Goal: Task Accomplishment & Management: Complete application form

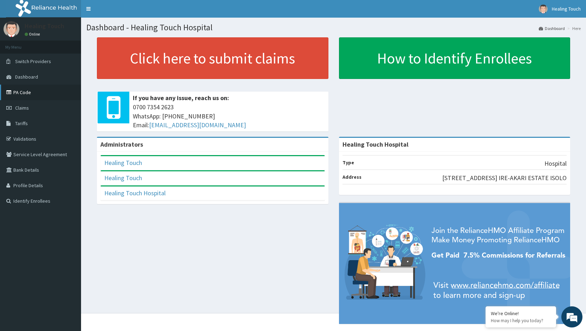
click at [25, 98] on link "PA Code" at bounding box center [40, 93] width 81 height 16
click at [23, 106] on span "Claims" at bounding box center [22, 108] width 14 height 6
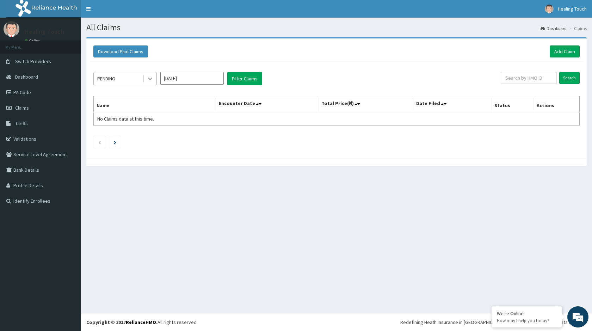
click at [149, 80] on icon at bounding box center [150, 78] width 7 height 7
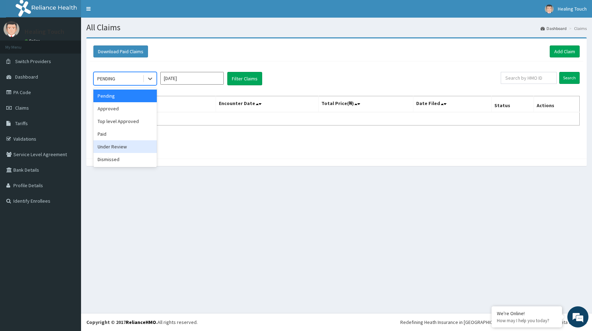
click at [128, 148] on div "Under Review" at bounding box center [124, 146] width 63 height 13
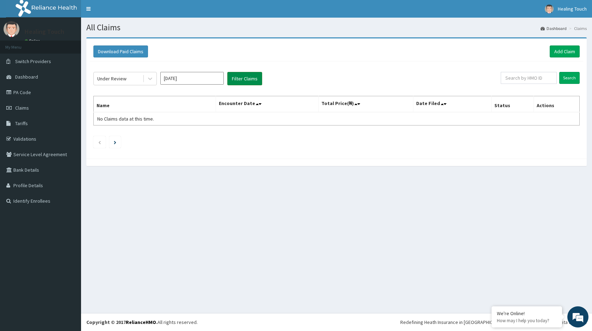
click at [245, 81] on button "Filter Claims" at bounding box center [244, 78] width 35 height 13
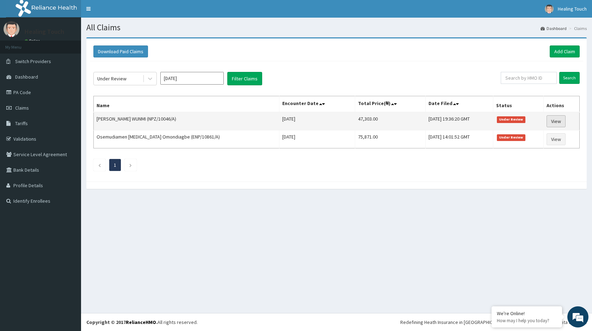
click at [548, 122] on link "View" at bounding box center [556, 121] width 19 height 12
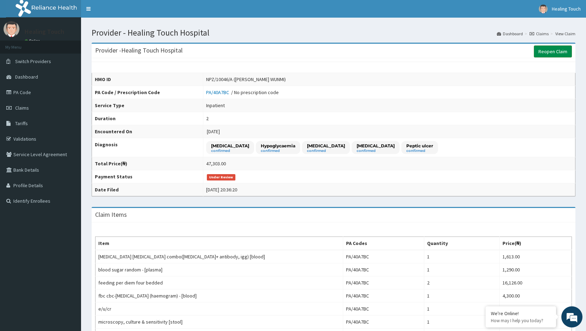
click at [559, 53] on link "Reopen Claim" at bounding box center [553, 51] width 38 height 12
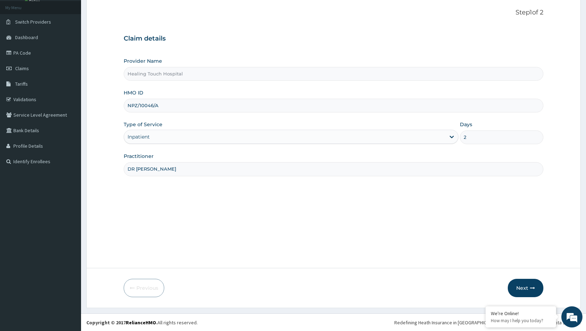
scroll to position [40, 0]
click at [524, 283] on button "Next" at bounding box center [526, 287] width 36 height 18
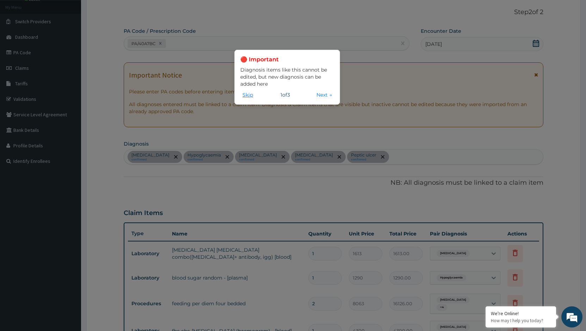
click at [249, 96] on button "Skip" at bounding box center [247, 95] width 15 height 8
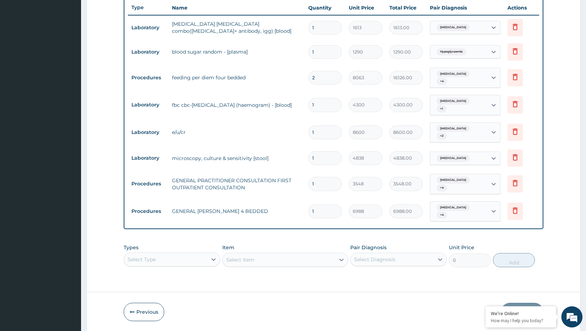
scroll to position [275, 0]
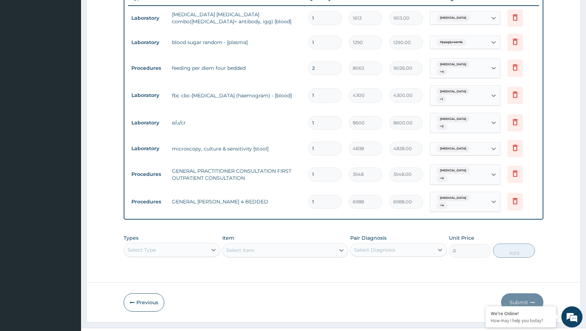
click at [204, 243] on div "Select Type" at bounding box center [172, 250] width 97 height 14
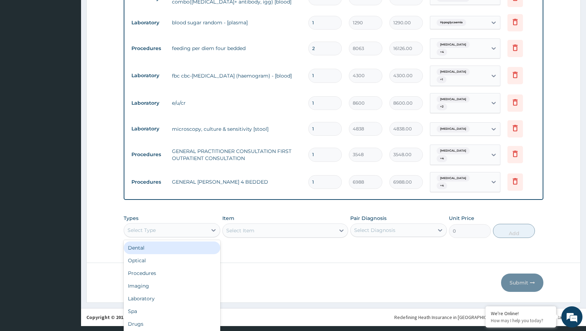
scroll to position [0, 0]
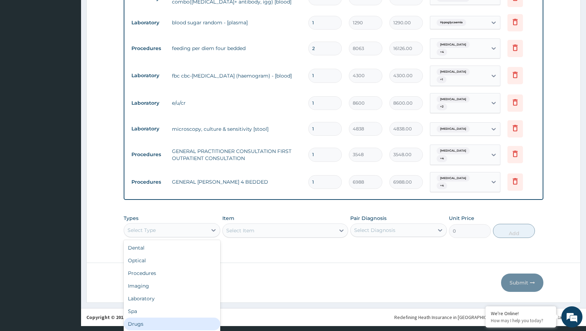
click at [187, 318] on div "Drugs" at bounding box center [172, 324] width 97 height 13
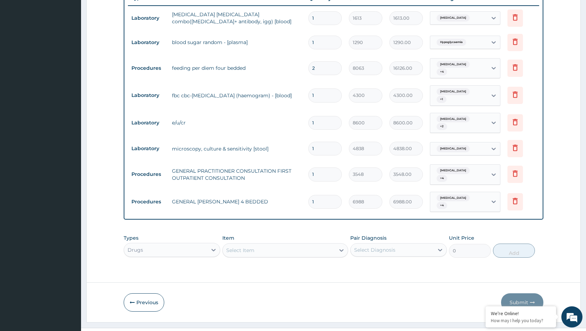
click at [319, 243] on div "Select Item" at bounding box center [285, 250] width 126 height 14
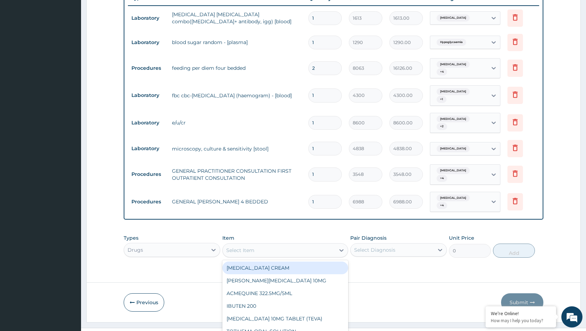
scroll to position [20, 0]
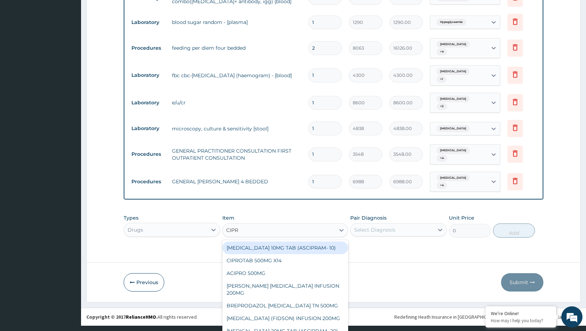
type input "CIPRO"
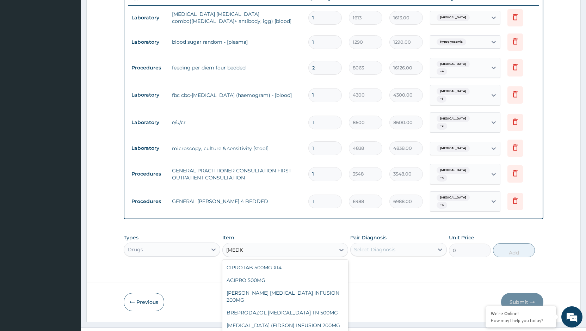
type input "177"
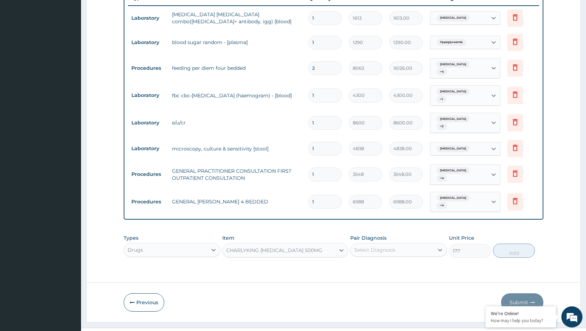
scroll to position [0, 0]
click at [332, 245] on div "CHARLYKING CIPROFLOXACIN 500MG" at bounding box center [279, 250] width 112 height 11
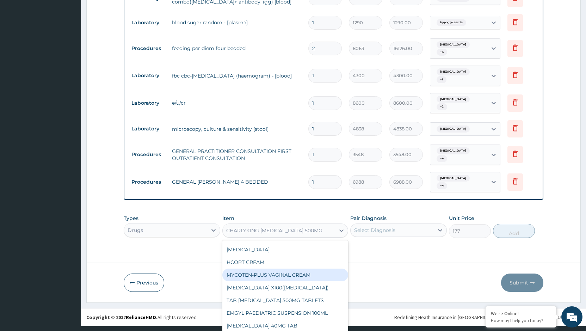
scroll to position [20, 0]
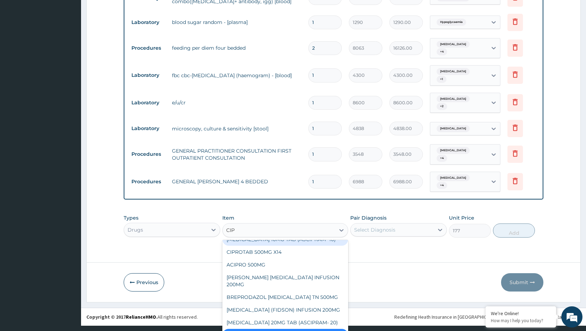
type input "CIPR"
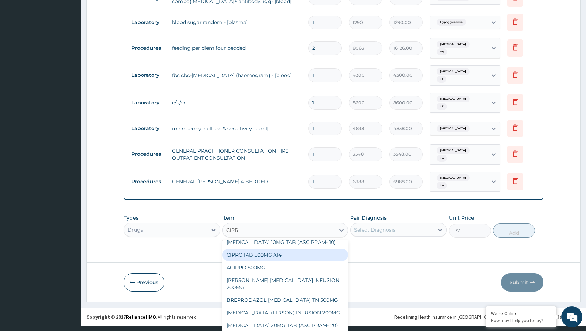
click at [307, 249] on div "CIPROTAB 500MG X14" at bounding box center [285, 255] width 126 height 13
type input "319"
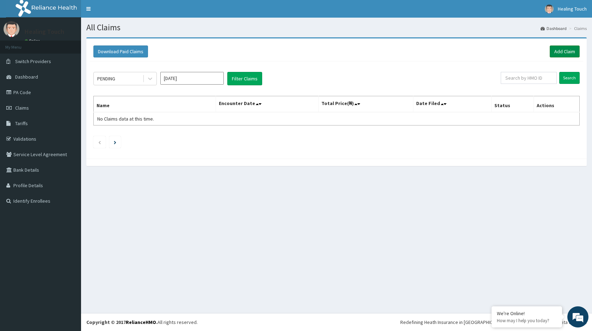
click at [563, 47] on link "Add Claim" at bounding box center [565, 51] width 30 height 12
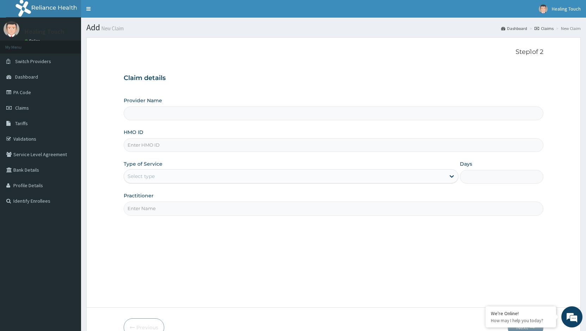
type input "Healing Touch Hospital"
click at [249, 145] on input "HMO ID" at bounding box center [334, 145] width 420 height 14
type input "PPG/10238/A"
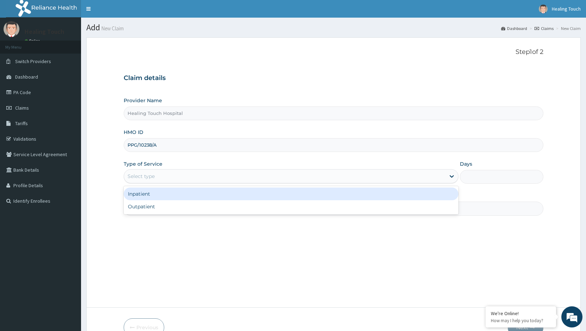
click at [233, 175] on div "Select type" at bounding box center [284, 176] width 321 height 11
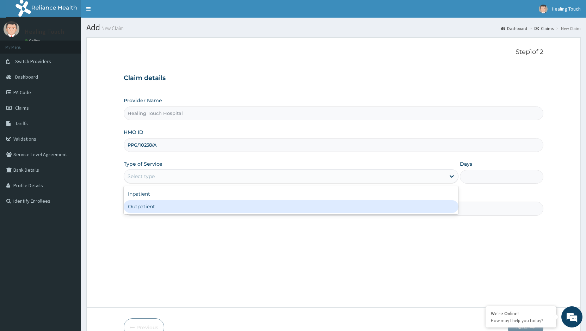
click at [231, 205] on div "Outpatient" at bounding box center [291, 206] width 335 height 13
type input "1"
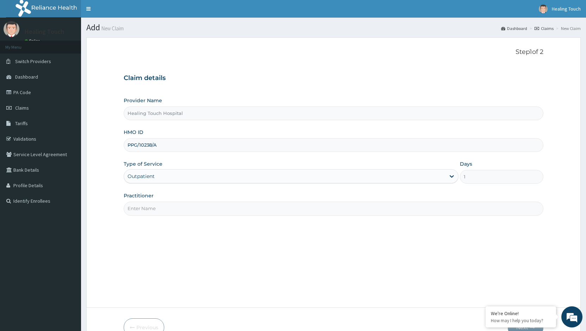
click at [229, 208] on input "Practitioner" at bounding box center [334, 209] width 420 height 14
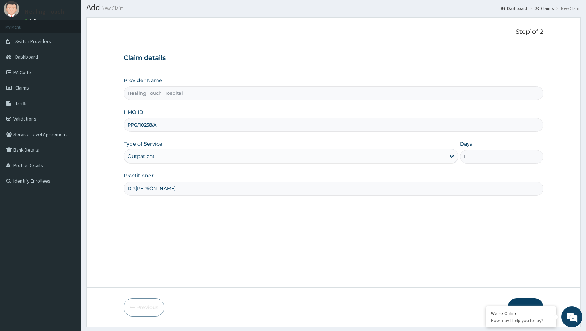
scroll to position [40, 0]
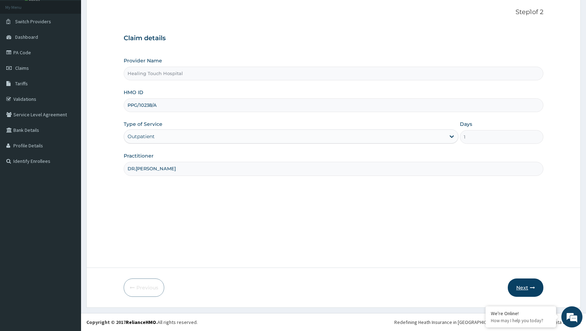
type input "DR.[PERSON_NAME]"
click at [525, 289] on button "Next" at bounding box center [526, 287] width 36 height 18
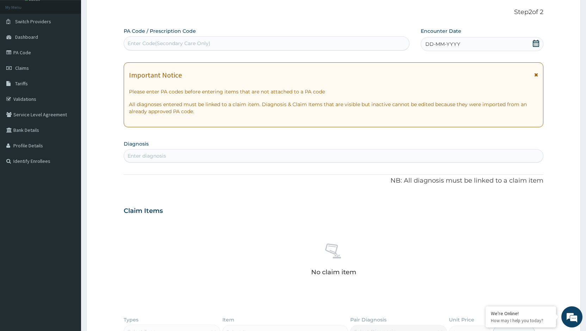
click at [536, 42] on icon at bounding box center [536, 43] width 6 height 7
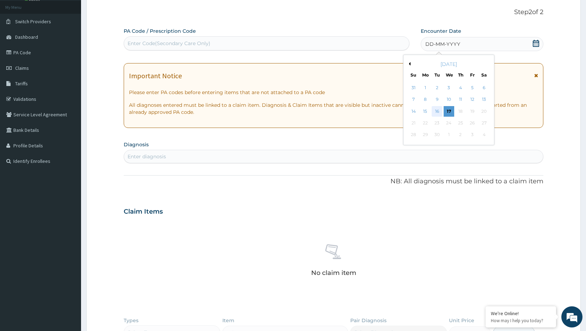
click at [441, 110] on div "16" at bounding box center [437, 111] width 11 height 11
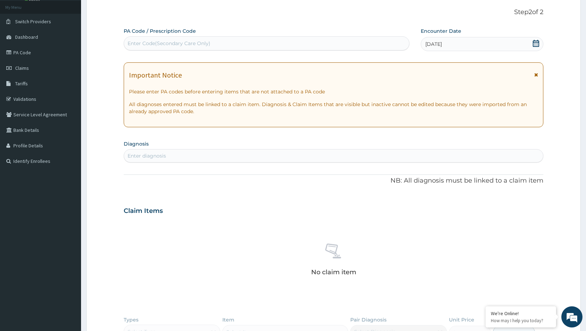
click at [223, 156] on div "Enter diagnosis" at bounding box center [333, 155] width 419 height 11
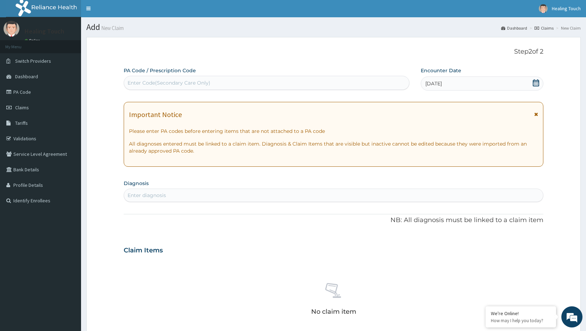
scroll to position [0, 0]
click at [188, 80] on div "Enter Code(Secondary Care Only)" at bounding box center [169, 83] width 83 height 7
type input "PA/F459AD"
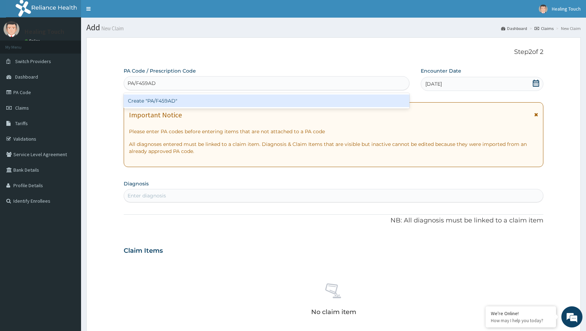
click at [185, 97] on div "Create "PA/F459AD"" at bounding box center [267, 100] width 286 height 13
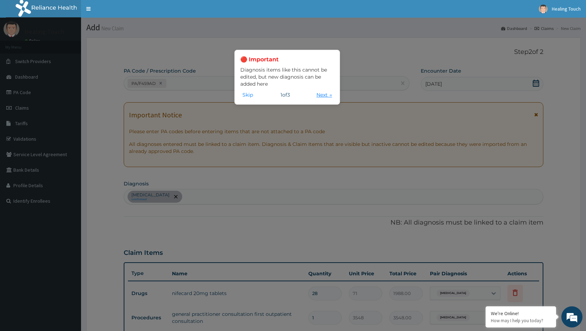
click at [321, 93] on button "Next →" at bounding box center [324, 95] width 20 height 8
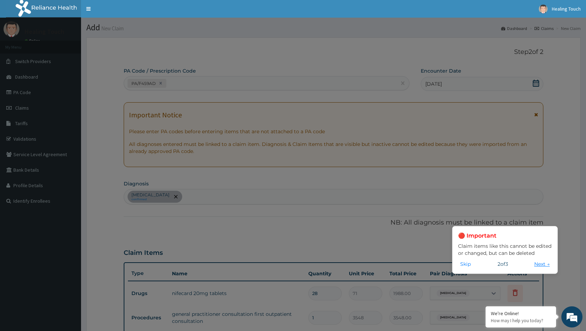
click at [540, 263] on button "Next →" at bounding box center [542, 264] width 20 height 8
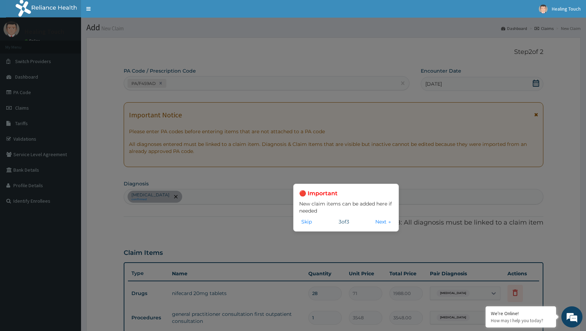
click at [382, 222] on button "Next →" at bounding box center [383, 222] width 20 height 8
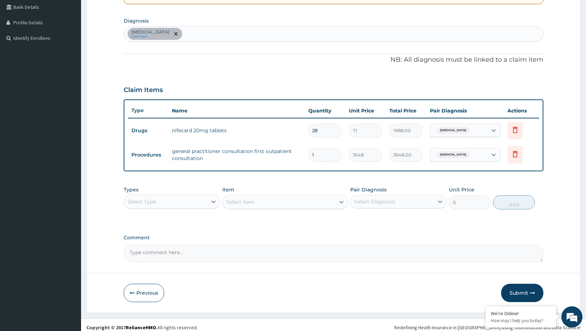
scroll to position [168, 0]
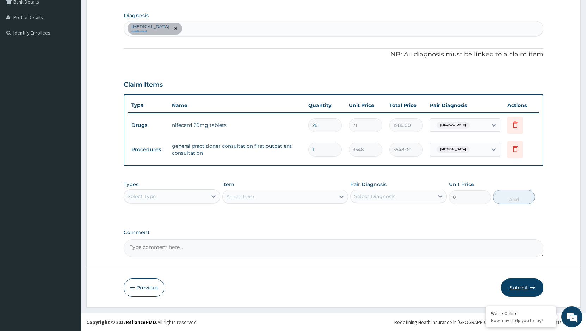
click at [517, 288] on button "Submit" at bounding box center [522, 287] width 42 height 18
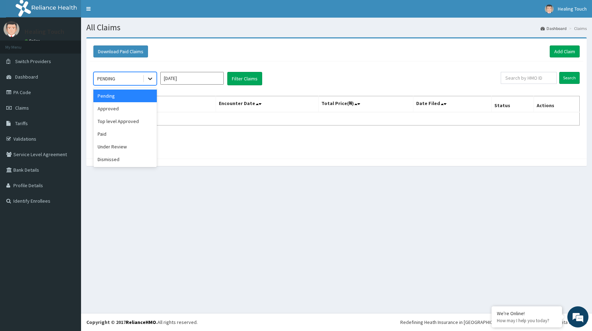
click at [145, 77] on div at bounding box center [150, 78] width 13 height 13
click at [132, 104] on div "Approved" at bounding box center [124, 108] width 63 height 13
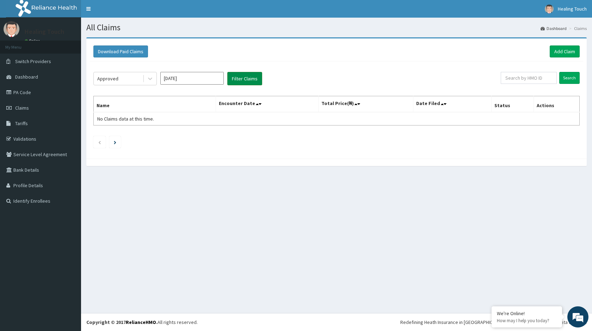
click at [239, 82] on button "Filter Claims" at bounding box center [244, 78] width 35 height 13
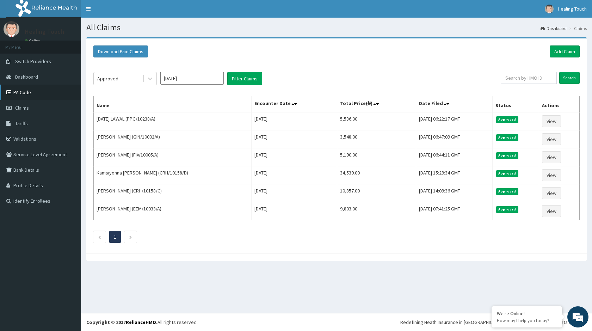
click at [25, 94] on link "PA Code" at bounding box center [40, 93] width 81 height 16
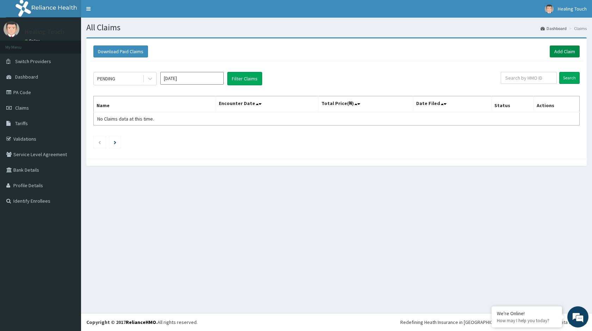
click at [555, 49] on link "Add Claim" at bounding box center [565, 51] width 30 height 12
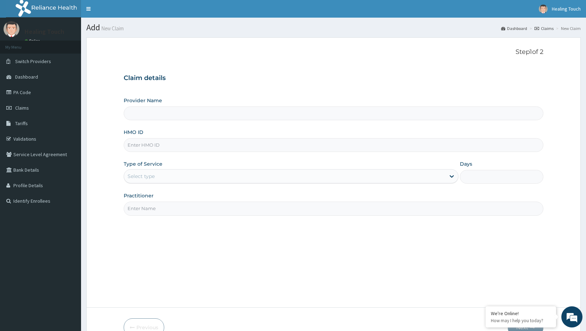
type input "Healing Touch Hospital"
click at [209, 147] on input "HMO ID" at bounding box center [334, 145] width 420 height 14
type input "SUU/10466/A"
click at [341, 179] on div "Select type" at bounding box center [284, 176] width 321 height 11
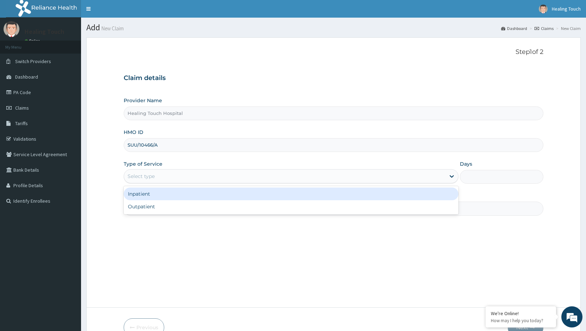
click at [330, 200] on div "Inpatient" at bounding box center [291, 194] width 335 height 13
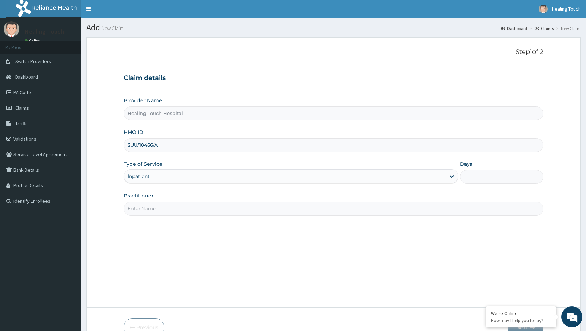
click at [328, 207] on input "Practitioner" at bounding box center [334, 209] width 420 height 14
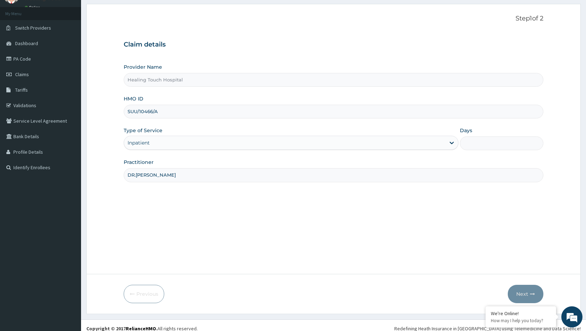
scroll to position [40, 0]
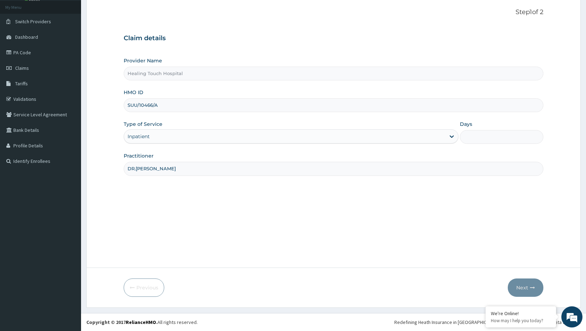
type input "DR.[PERSON_NAME]"
click at [502, 136] on input "Days" at bounding box center [502, 137] width 84 height 14
type input "2"
click at [523, 288] on button "Next" at bounding box center [526, 287] width 36 height 18
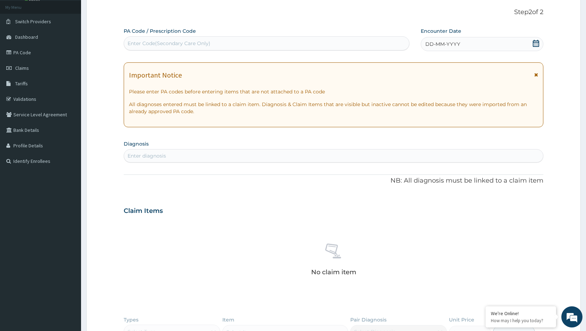
click at [305, 42] on div "Enter Code(Secondary Care Only)" at bounding box center [266, 43] width 285 height 11
type input "PA/996336"
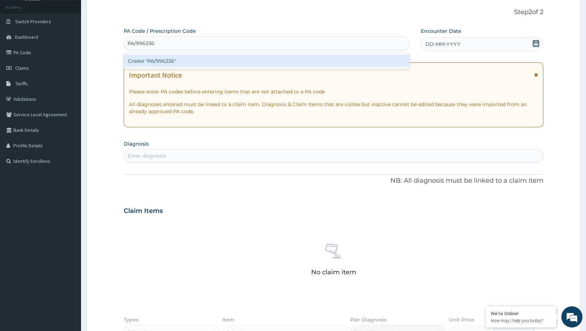
click at [304, 60] on div "Create "PA/996336"" at bounding box center [267, 61] width 286 height 13
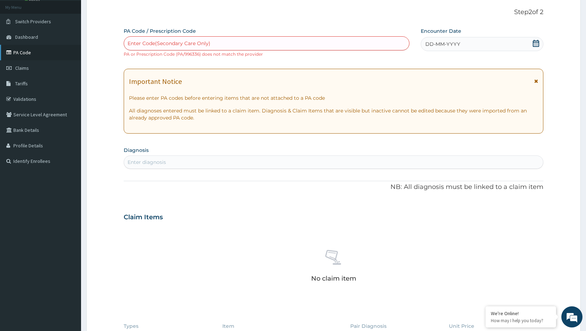
click at [25, 57] on link "PA Code" at bounding box center [40, 53] width 81 height 16
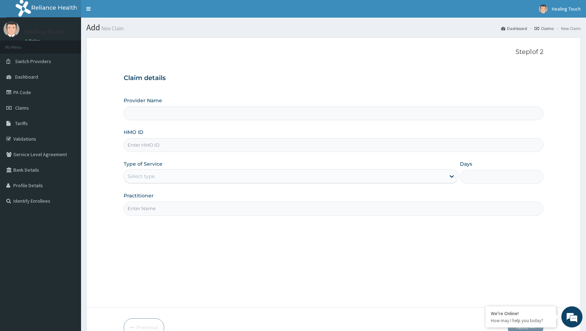
click at [214, 143] on input "HMO ID" at bounding box center [334, 145] width 420 height 14
type input "Healing Touch Hospital"
type input "SUU/10466/A"
click at [272, 178] on div "Select type" at bounding box center [284, 176] width 321 height 11
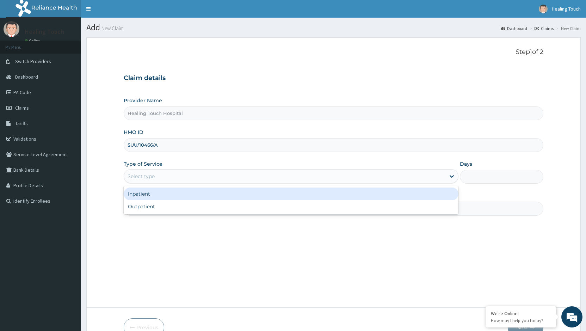
click at [263, 196] on div "Inpatient" at bounding box center [291, 194] width 335 height 13
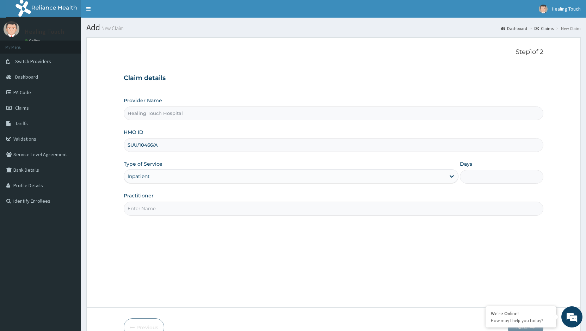
click at [479, 178] on input "Days" at bounding box center [502, 177] width 84 height 14
type input "2"
click at [216, 210] on input "Practitioner" at bounding box center [334, 209] width 420 height 14
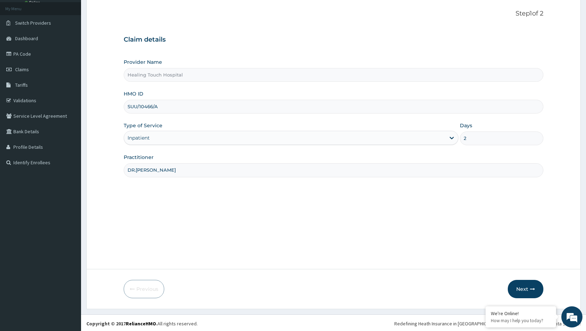
scroll to position [40, 0]
type input "DR.[PERSON_NAME]"
click at [524, 285] on button "Next" at bounding box center [526, 287] width 36 height 18
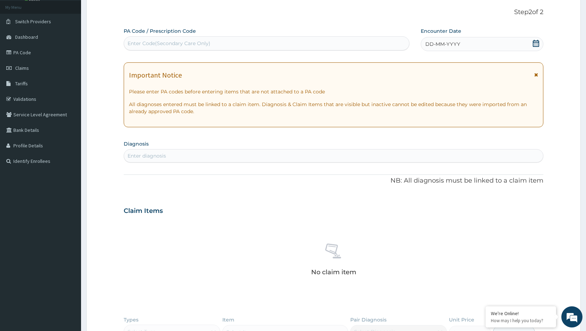
click at [138, 39] on div "Enter Code(Secondary Care Only)" at bounding box center [266, 43] width 285 height 11
type input "PA/99633C"
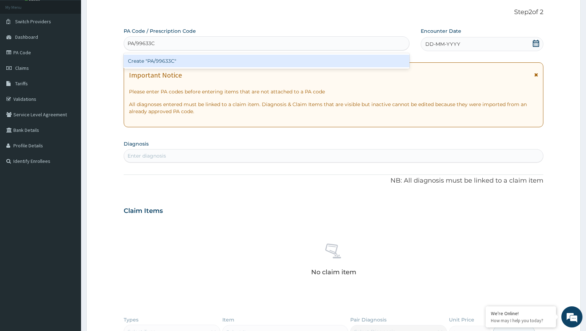
click at [159, 64] on div "Create "PA/99633C"" at bounding box center [267, 61] width 286 height 13
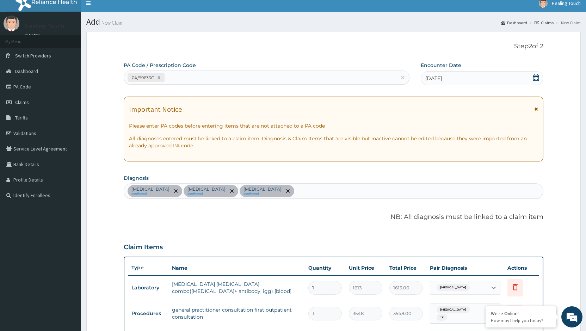
scroll to position [0, 0]
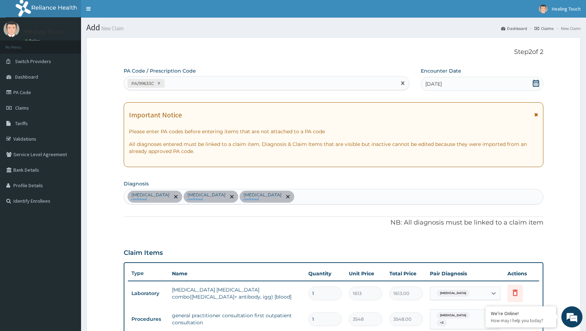
click at [214, 84] on div "PA/99633C" at bounding box center [260, 84] width 272 height 12
type input "PA/316FF3"
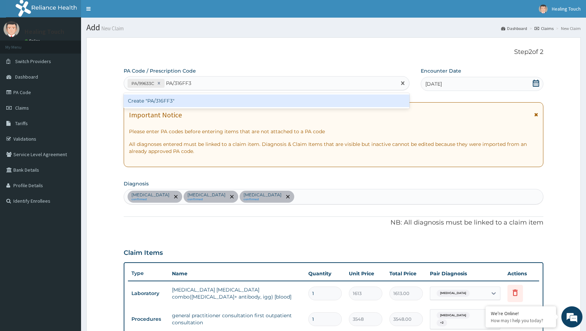
click at [209, 100] on div "Create "PA/316FF3"" at bounding box center [267, 100] width 286 height 13
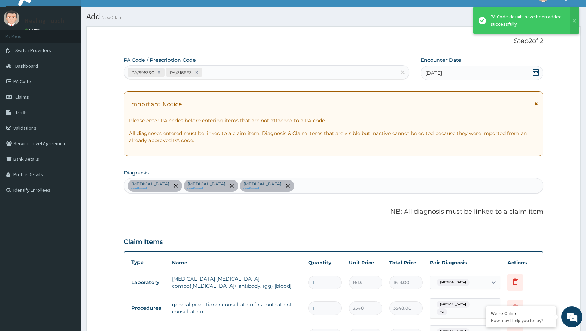
scroll to position [2, 0]
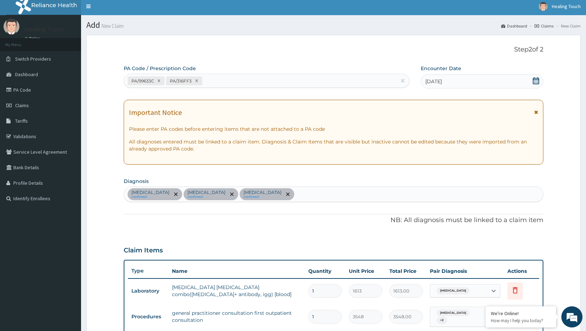
click at [229, 83] on div "PA/99633C PA/316FF3" at bounding box center [260, 81] width 272 height 12
type input "PA/92F19D"
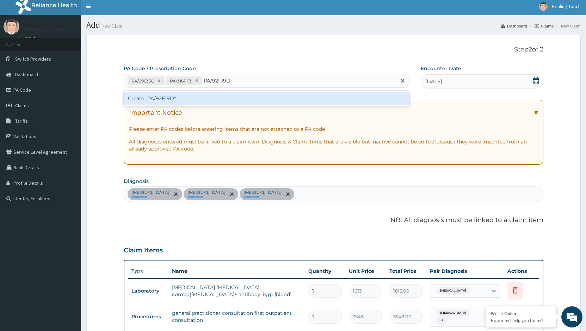
click at [225, 99] on div "Create "PA/92F19D"" at bounding box center [267, 98] width 286 height 13
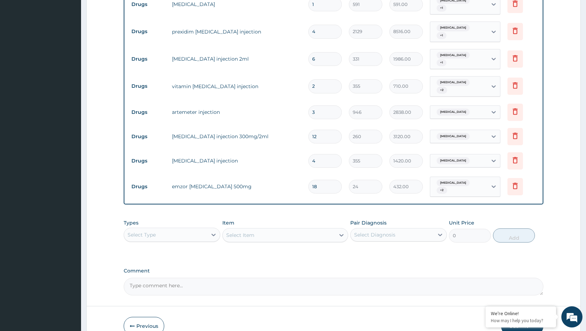
scroll to position [509, 0]
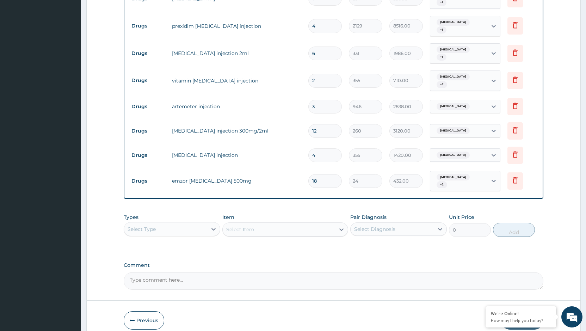
click at [517, 311] on button "Submit" at bounding box center [522, 320] width 42 height 18
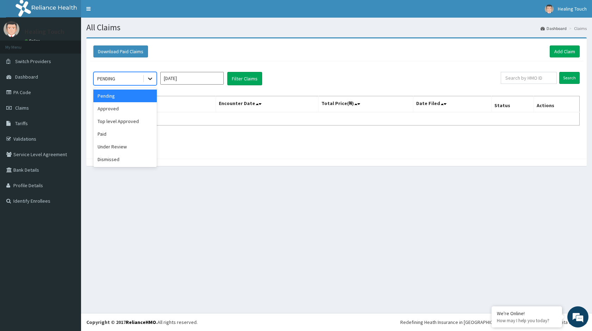
click at [152, 81] on icon at bounding box center [150, 78] width 7 height 7
click at [141, 104] on div "Approved" at bounding box center [124, 108] width 63 height 13
click at [245, 78] on button "Filter Claims" at bounding box center [244, 78] width 35 height 13
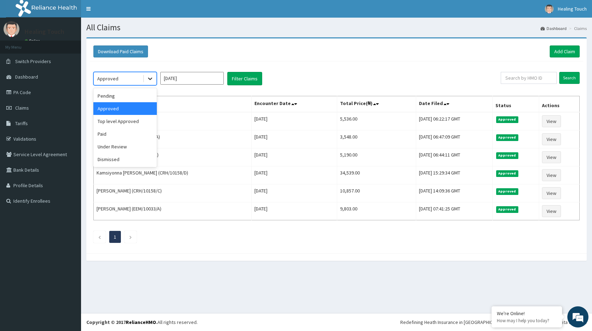
click at [154, 81] on div at bounding box center [150, 78] width 13 height 13
click at [131, 145] on div "Under Review" at bounding box center [124, 146] width 63 height 13
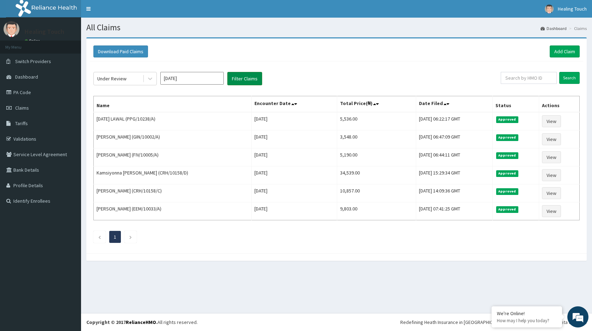
click at [243, 81] on button "Filter Claims" at bounding box center [244, 78] width 35 height 13
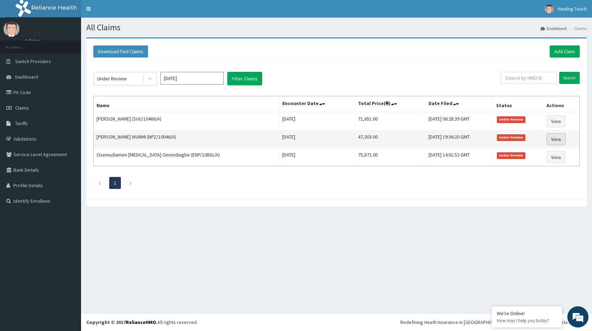
click at [556, 141] on link "View" at bounding box center [556, 139] width 19 height 12
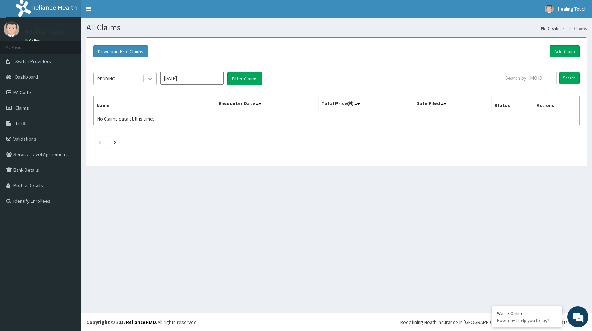
click at [148, 81] on icon at bounding box center [150, 78] width 7 height 7
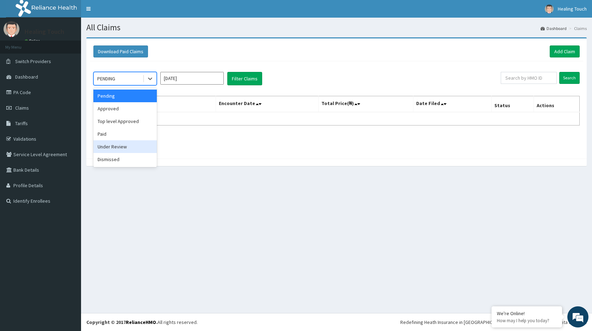
click at [135, 145] on div "Under Review" at bounding box center [124, 146] width 63 height 13
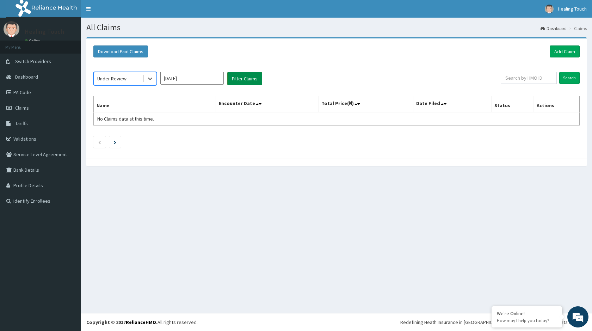
click at [238, 79] on button "Filter Claims" at bounding box center [244, 78] width 35 height 13
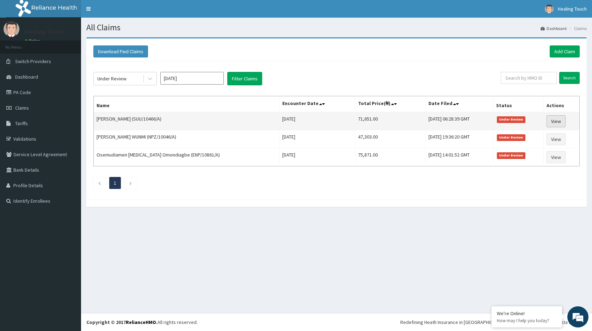
click at [555, 121] on link "View" at bounding box center [556, 121] width 19 height 12
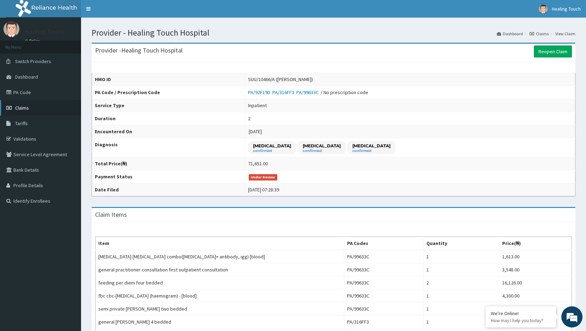
click at [27, 111] on span "Claims" at bounding box center [22, 108] width 14 height 6
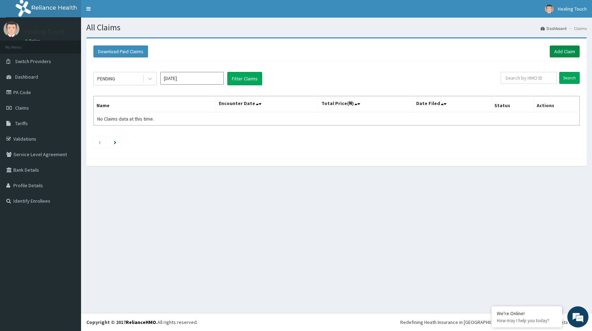
click at [569, 54] on link "Add Claim" at bounding box center [565, 51] width 30 height 12
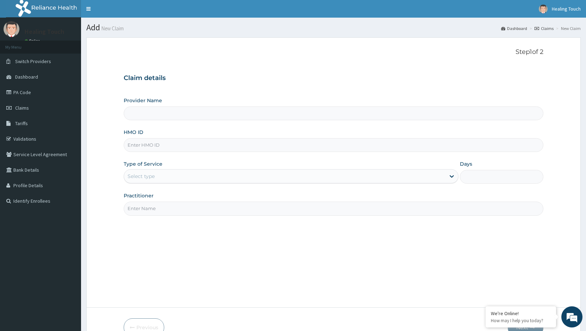
drag, startPoint x: 0, startPoint y: 0, endPoint x: 204, endPoint y: 146, distance: 250.6
click at [204, 146] on input "HMO ID" at bounding box center [334, 145] width 420 height 14
type input "Healing Touch Hospital"
type input "FIV/10005/A"
click at [249, 174] on div "Select type" at bounding box center [284, 176] width 321 height 11
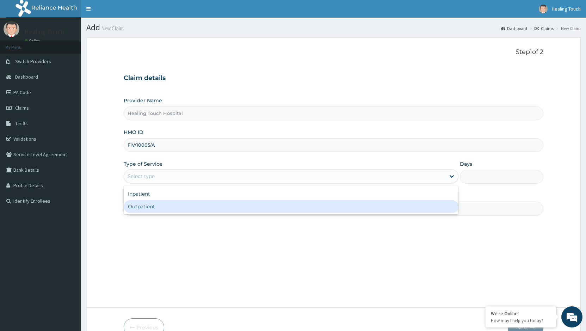
click at [228, 208] on div "Outpatient" at bounding box center [291, 206] width 335 height 13
type input "1"
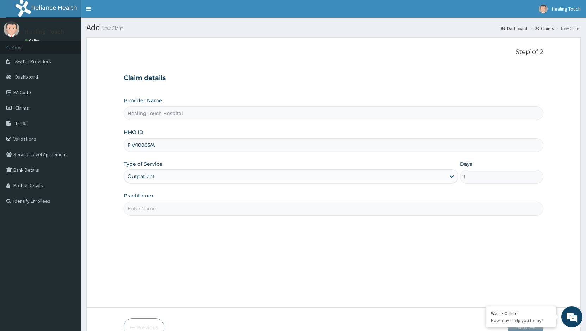
click at [228, 208] on input "Practitioner" at bounding box center [334, 209] width 420 height 14
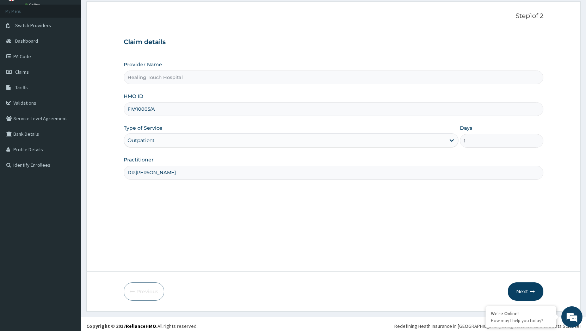
scroll to position [40, 0]
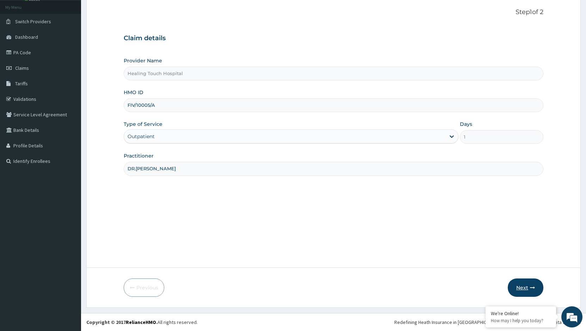
type input "DR.[PERSON_NAME]"
click at [522, 286] on button "Next" at bounding box center [526, 287] width 36 height 18
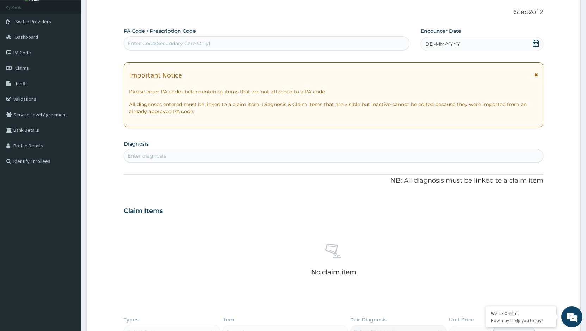
click at [534, 45] on icon at bounding box center [536, 43] width 7 height 7
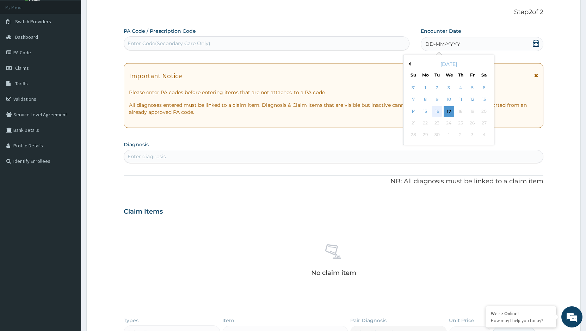
click at [432, 113] on div "16" at bounding box center [437, 111] width 11 height 11
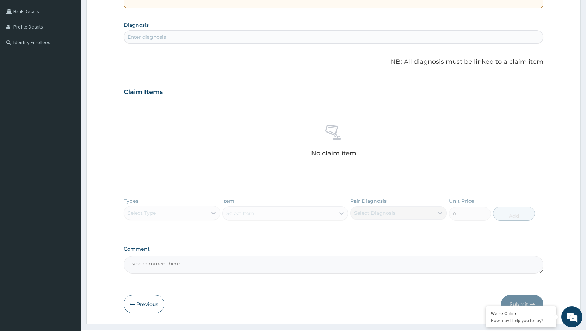
scroll to position [175, 0]
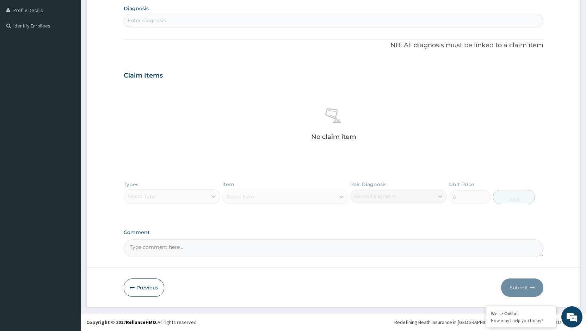
click at [165, 192] on div "Types Select Type Item Select Item Pair Diagnosis Select Diagnosis Unit Price 0…" at bounding box center [334, 197] width 420 height 41
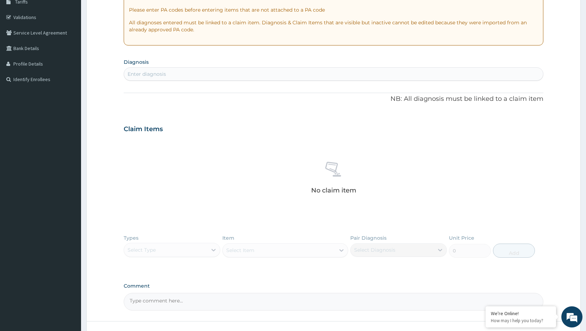
scroll to position [105, 0]
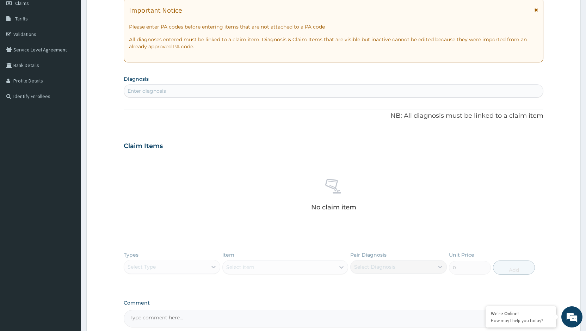
click at [188, 92] on div "Enter diagnosis" at bounding box center [333, 90] width 419 height 11
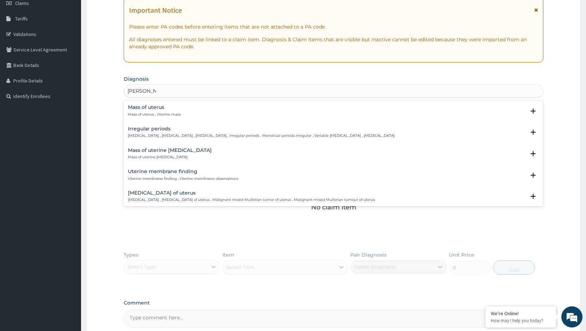
type input "UTERINE MY"
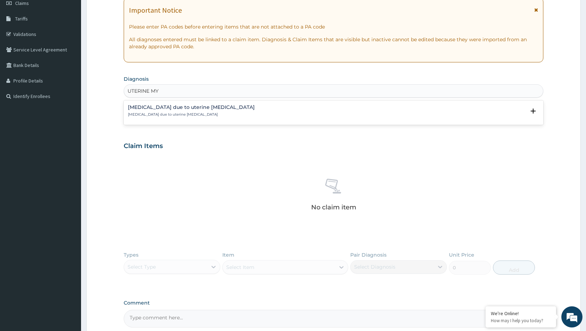
click at [183, 109] on h4 "[MEDICAL_DATA] due to uterine [MEDICAL_DATA]" at bounding box center [191, 107] width 127 height 5
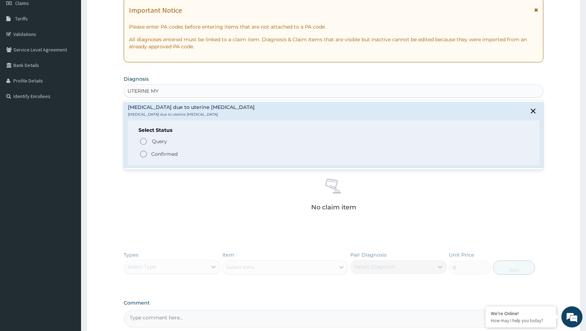
click at [146, 154] on icon "status option filled" at bounding box center [143, 154] width 8 height 8
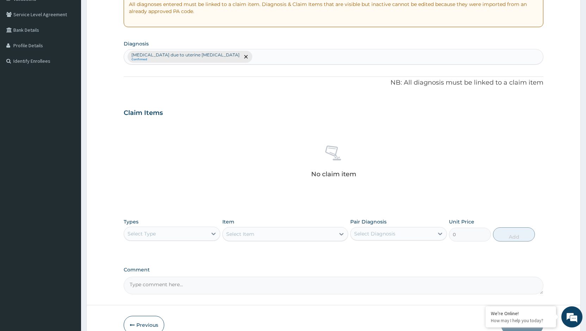
scroll to position [175, 0]
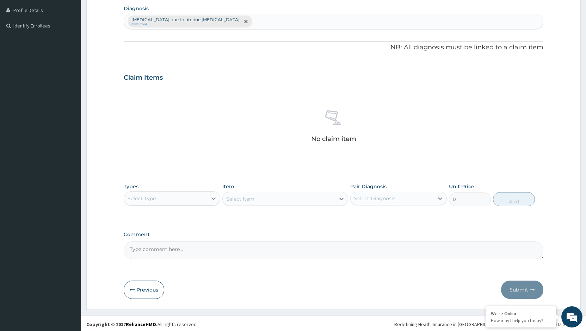
click at [197, 195] on div "Select Type" at bounding box center [165, 198] width 83 height 11
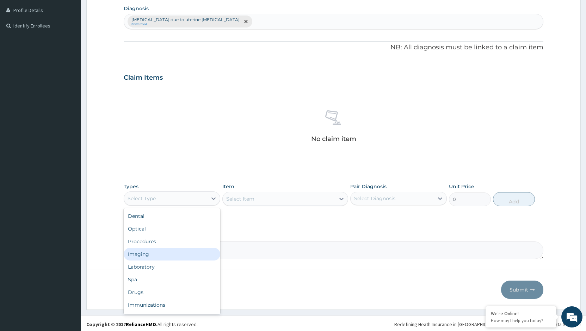
click at [188, 253] on div "Imaging" at bounding box center [172, 254] width 97 height 13
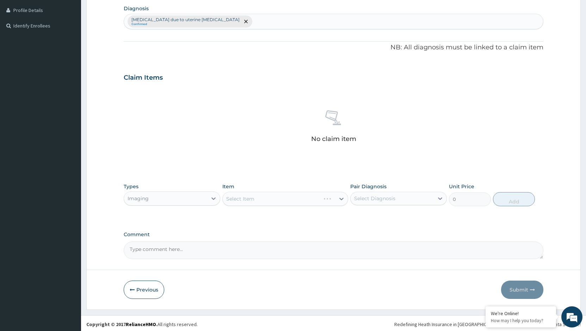
click at [195, 193] on div "Imaging" at bounding box center [165, 198] width 83 height 11
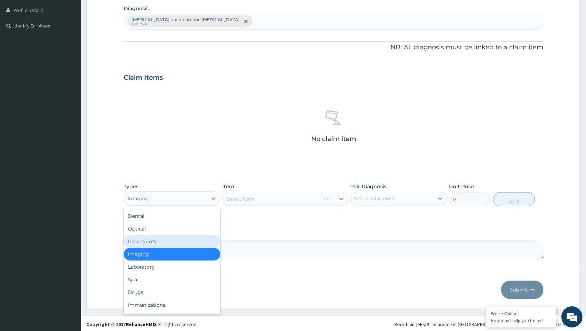
click at [181, 237] on div "Procedures" at bounding box center [172, 241] width 97 height 13
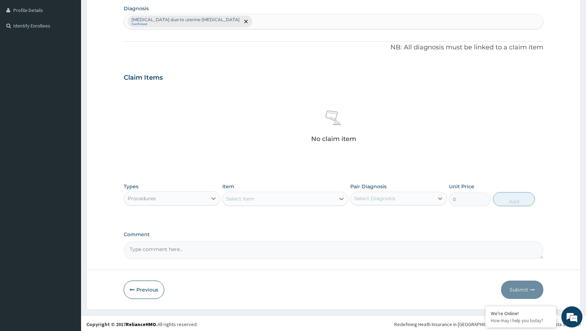
click at [305, 197] on div "Select Item" at bounding box center [279, 198] width 112 height 11
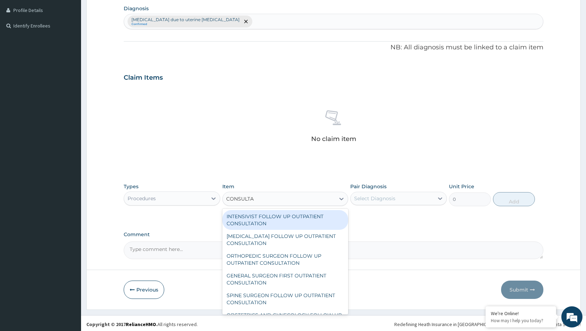
type input "CONSULTAT"
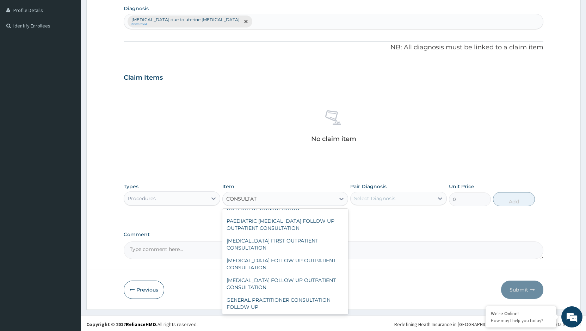
scroll to position [493, 0]
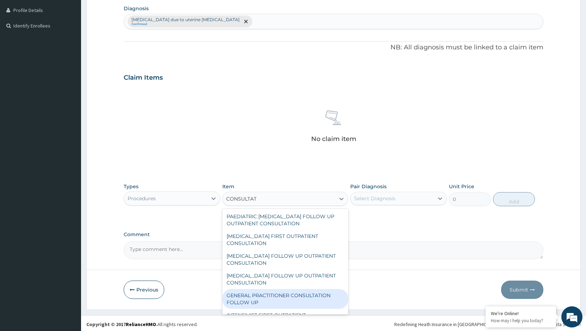
click at [330, 303] on div "GENERAL PRACTITIONER CONSULTATION FOLLOW UP" at bounding box center [285, 299] width 126 height 20
type input "2365"
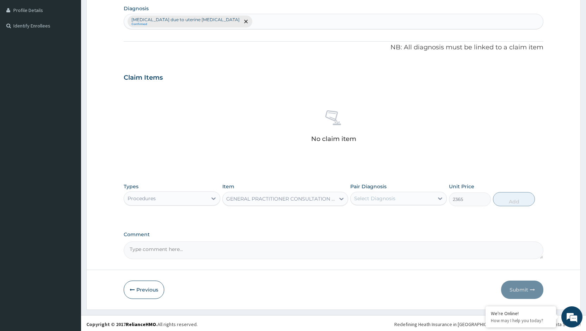
click at [409, 200] on div "Select Diagnosis" at bounding box center [392, 198] width 83 height 11
click at [355, 221] on input "checkbox" at bounding box center [357, 219] width 5 height 5
checkbox input "true"
click at [518, 202] on button "Add" at bounding box center [514, 199] width 42 height 14
type input "0"
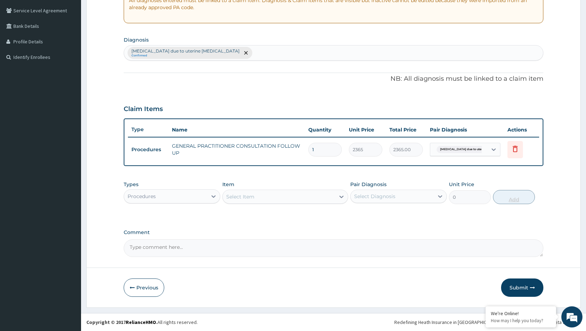
scroll to position [144, 0]
click at [200, 200] on div "Procedures" at bounding box center [165, 196] width 83 height 11
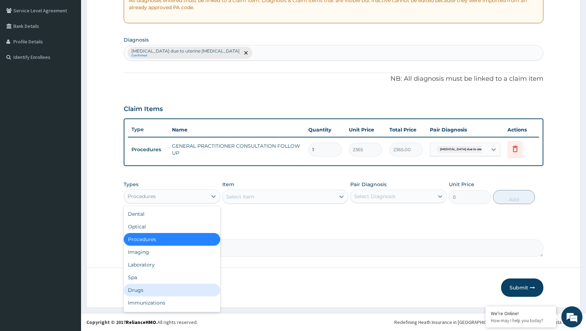
click at [187, 292] on div "Drugs" at bounding box center [172, 290] width 97 height 13
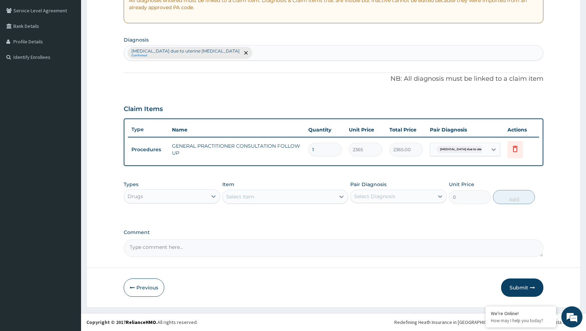
click at [321, 197] on div "Select Item" at bounding box center [279, 196] width 112 height 11
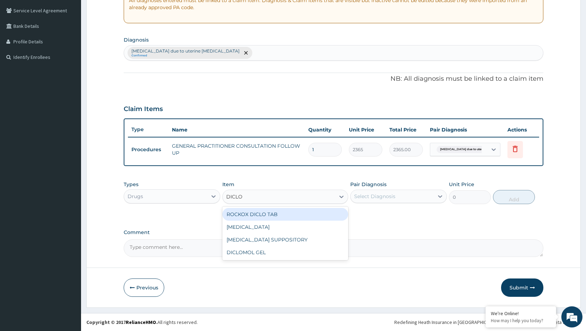
type input "DICLOF"
click at [317, 211] on div "[MEDICAL_DATA]" at bounding box center [285, 214] width 126 height 13
type input "591"
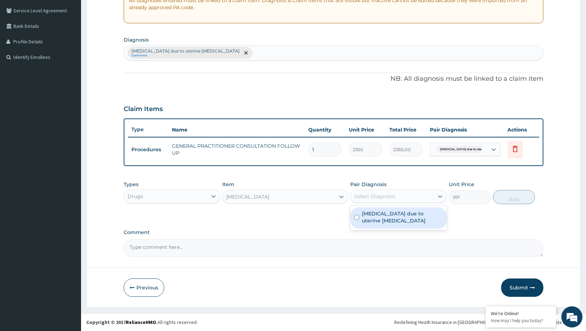
click at [420, 198] on div "Select Diagnosis" at bounding box center [392, 196] width 83 height 11
click at [357, 217] on input "checkbox" at bounding box center [357, 217] width 5 height 5
checkbox input "true"
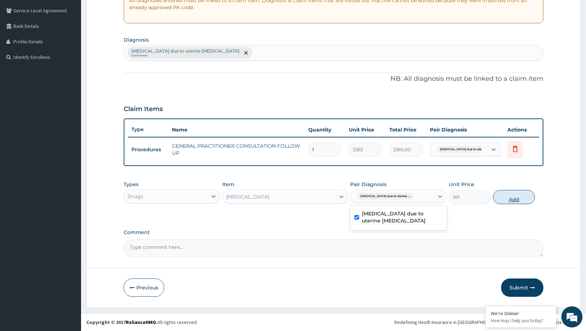
click at [509, 198] on button "Add" at bounding box center [514, 197] width 42 height 14
type input "0"
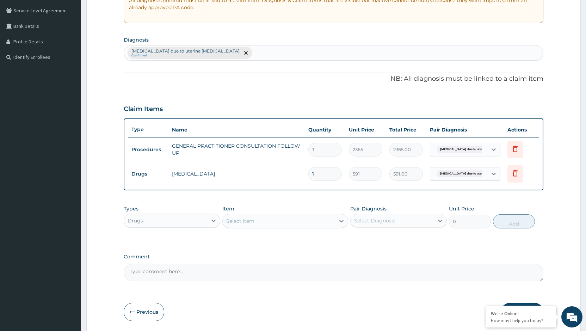
click at [251, 220] on div "Select Item" at bounding box center [240, 220] width 28 height 7
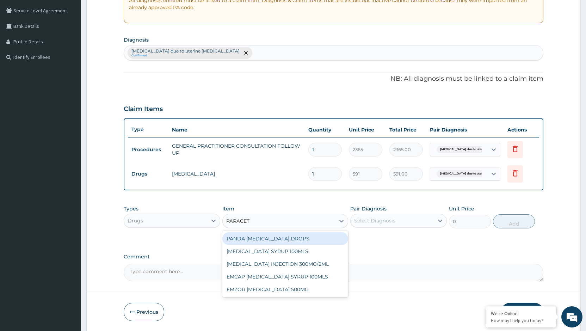
type input "PARACETA"
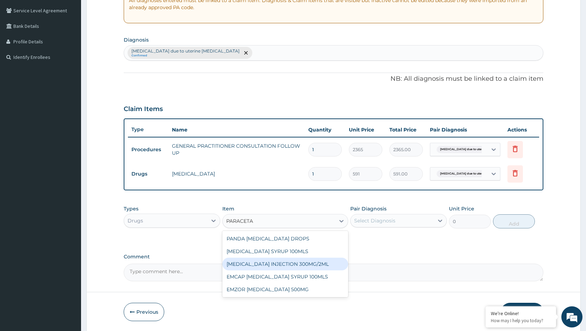
click at [275, 259] on div "[MEDICAL_DATA] INJECTION 300MG/2ML" at bounding box center [285, 264] width 126 height 13
type input "260"
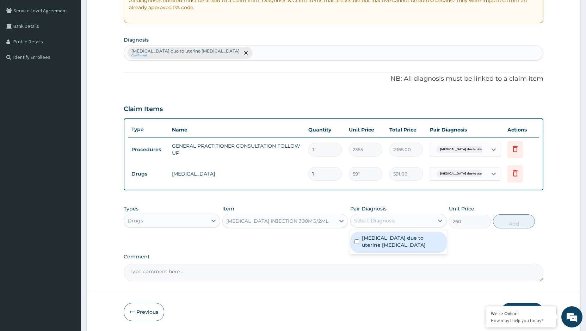
click at [393, 221] on div "Select Diagnosis" at bounding box center [374, 220] width 41 height 7
click at [356, 241] on input "checkbox" at bounding box center [357, 241] width 5 height 5
checkbox input "true"
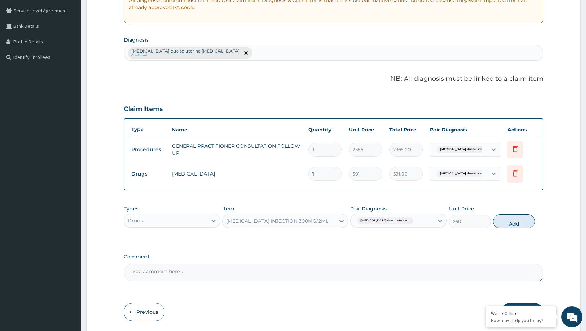
click at [508, 227] on button "Add" at bounding box center [514, 221] width 42 height 14
type input "0"
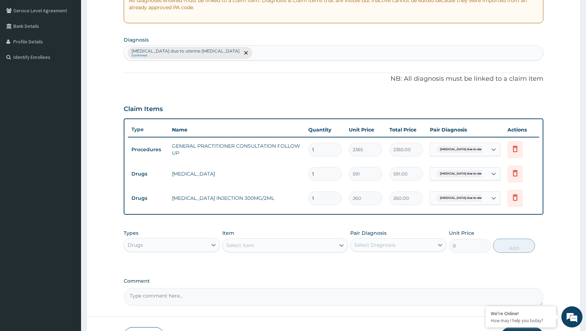
type input "0.00"
type input "2"
type input "520.00"
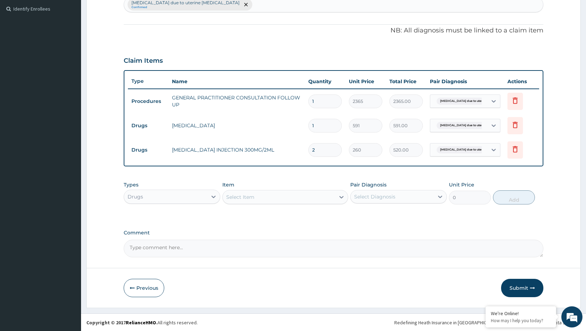
scroll to position [192, 0]
type input "2"
click at [518, 287] on button "Submit" at bounding box center [522, 287] width 42 height 18
